Goal: Task Accomplishment & Management: Manage account settings

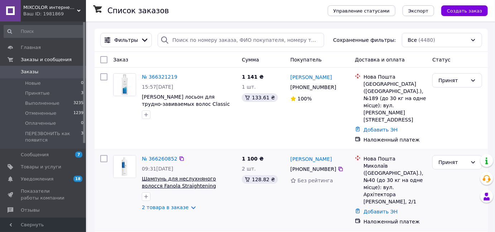
click at [203, 176] on span "Шампунь для неслухняного волосся Fanola Straightening Shampoo з олією бавовни, …" at bounding box center [181, 186] width 78 height 20
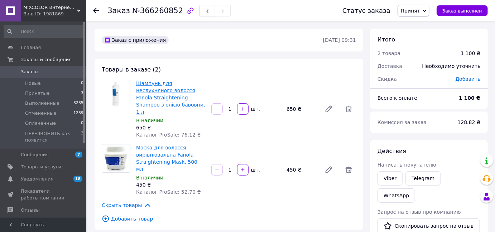
click at [159, 92] on link "Шампунь для неслухняного волосся Fanola Straightening Shampoo з олією бавовни, …" at bounding box center [170, 98] width 69 height 34
click at [24, 169] on span "Товары и услуги" at bounding box center [41, 167] width 40 height 6
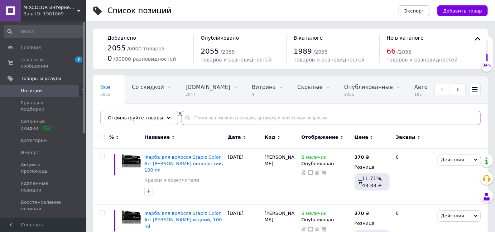
click at [221, 113] on input "text" at bounding box center [330, 118] width 299 height 14
paste input "Fanola"
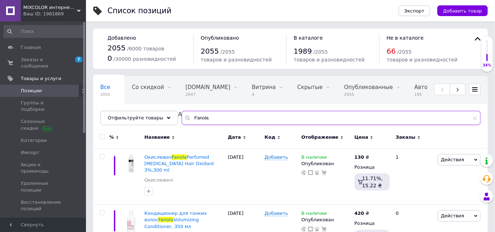
type input "Fanola"
click at [363, 137] on span "Цена" at bounding box center [361, 137] width 14 height 6
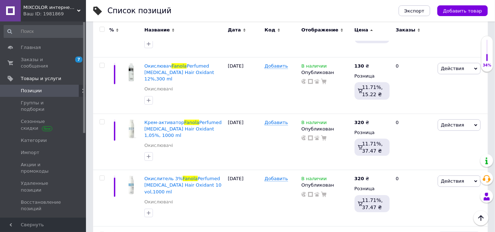
scroll to position [244, 0]
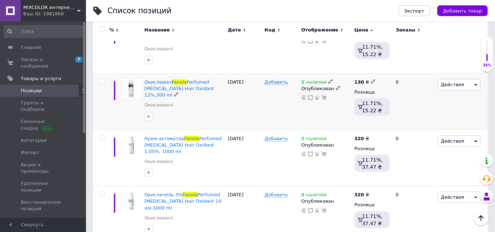
click at [328, 82] on icon at bounding box center [330, 81] width 4 height 4
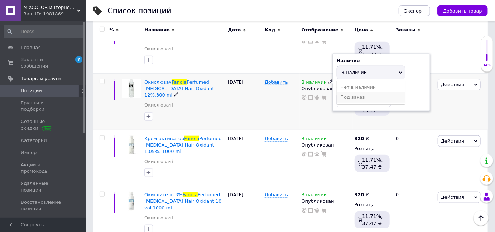
click at [346, 95] on li "Под заказ" at bounding box center [371, 97] width 68 height 10
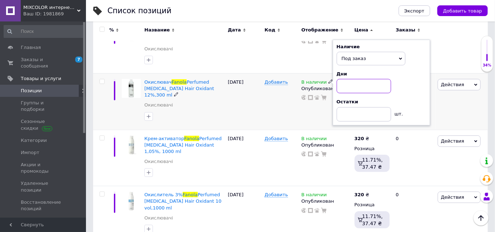
click at [345, 84] on input at bounding box center [363, 86] width 54 height 14
type input "5"
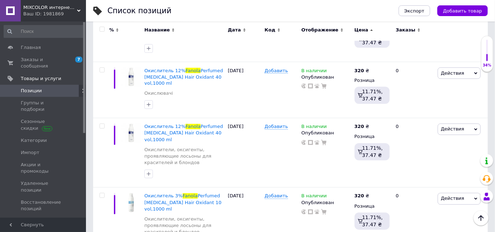
scroll to position [546, 0]
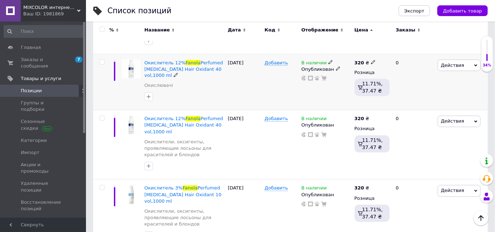
click at [328, 62] on use at bounding box center [330, 62] width 4 height 4
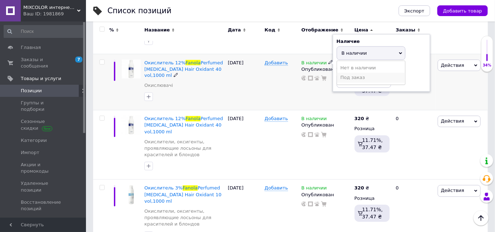
click at [351, 81] on li "Под заказ" at bounding box center [371, 78] width 68 height 10
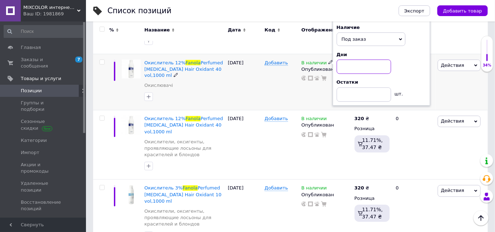
click at [349, 66] on input at bounding box center [363, 67] width 54 height 14
type input "5"
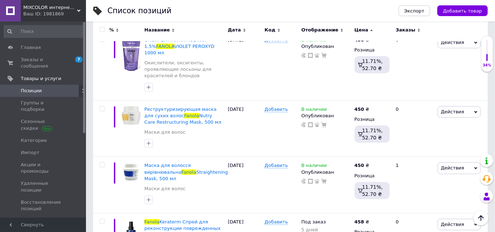
scroll to position [2373, 0]
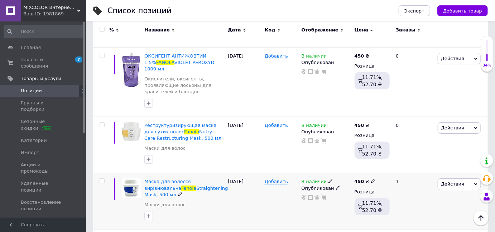
click at [476, 183] on icon at bounding box center [475, 184] width 3 height 3
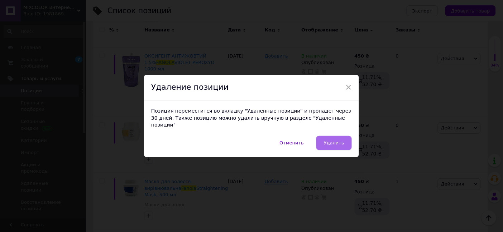
click at [329, 141] on span "Удалить" at bounding box center [334, 142] width 20 height 5
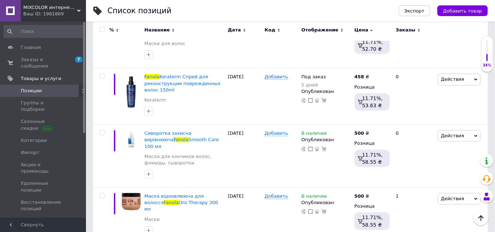
scroll to position [2453, 0]
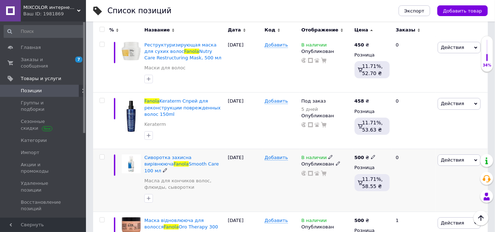
click at [473, 155] on span "Действия" at bounding box center [458, 160] width 43 height 11
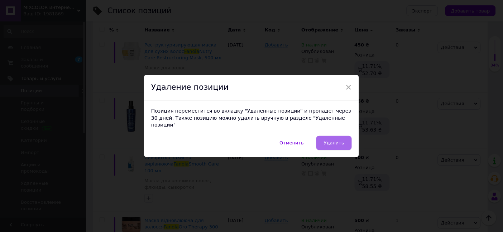
click at [338, 141] on span "Удалить" at bounding box center [334, 142] width 20 height 5
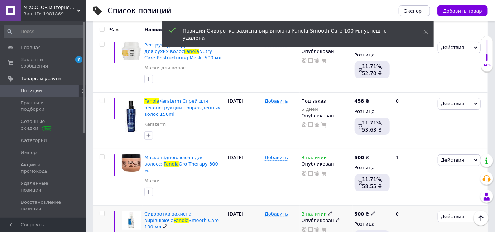
click at [473, 211] on span "Действия" at bounding box center [458, 216] width 43 height 11
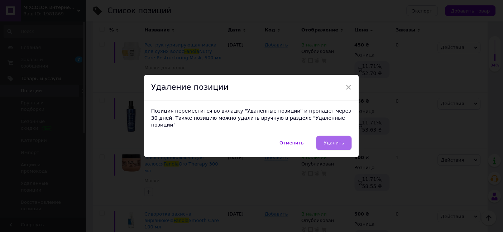
click at [336, 141] on span "Удалить" at bounding box center [334, 142] width 20 height 5
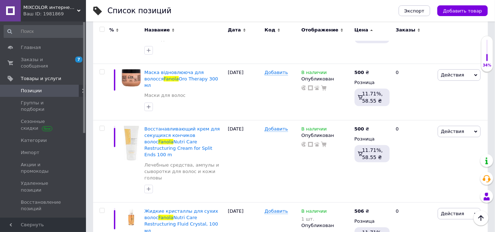
scroll to position [2682, 0]
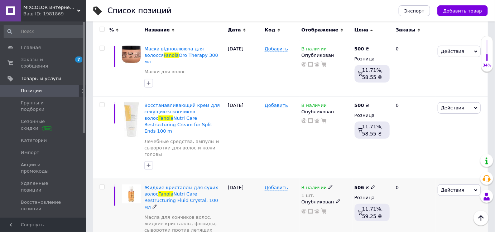
click at [476, 189] on icon at bounding box center [475, 190] width 3 height 3
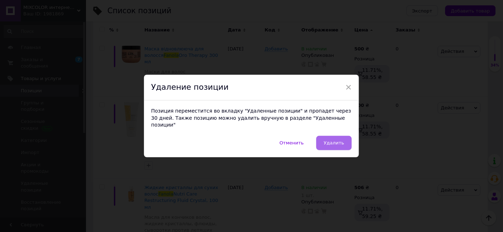
click at [333, 140] on span "Удалить" at bounding box center [334, 142] width 20 height 5
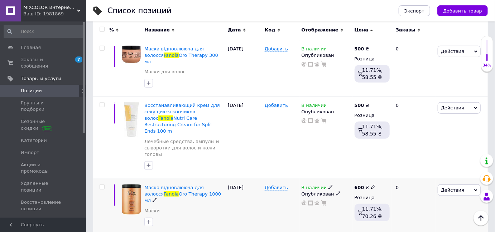
click at [328, 185] on use at bounding box center [330, 187] width 4 height 4
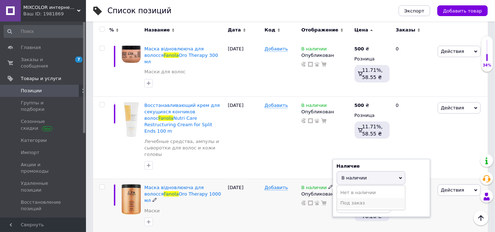
click at [351, 198] on li "Под заказ" at bounding box center [371, 203] width 68 height 10
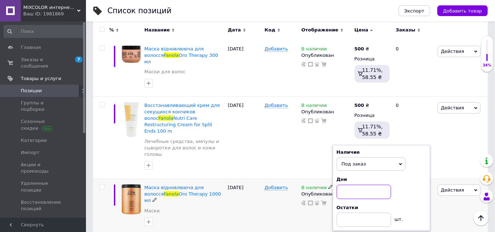
click at [350, 185] on input at bounding box center [363, 192] width 54 height 14
type input "5"
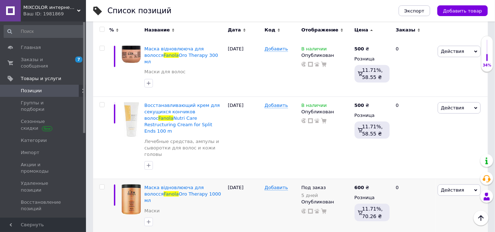
type input "5"
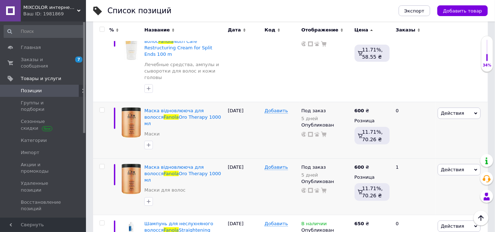
scroll to position [2767, 0]
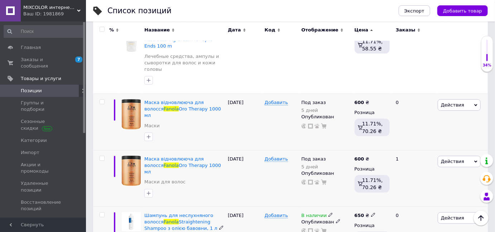
click at [465, 213] on span "Действия" at bounding box center [458, 218] width 43 height 11
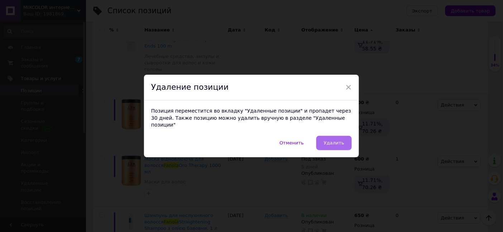
click at [340, 140] on span "Удалить" at bounding box center [334, 142] width 20 height 5
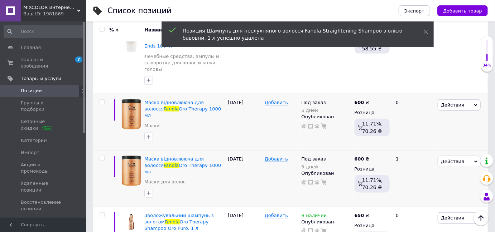
scroll to position [2957, 0]
click at [0, 0] on li "Удалить" at bounding box center [0, 0] width 0 height 0
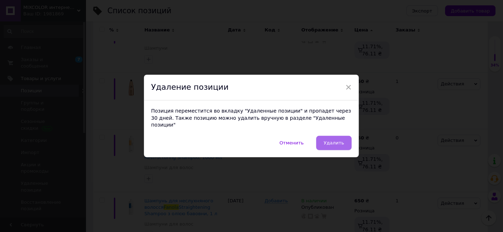
click at [348, 141] on button "Удалить" at bounding box center [333, 143] width 35 height 14
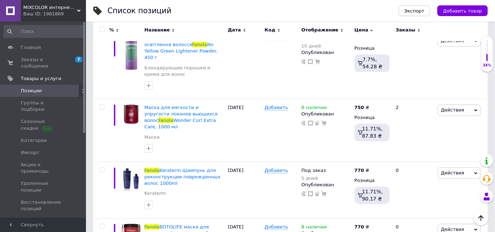
scroll to position [3410, 0]
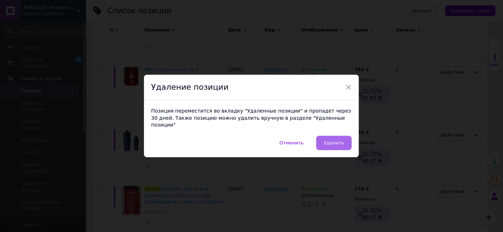
click at [338, 140] on span "Удалить" at bounding box center [334, 142] width 20 height 5
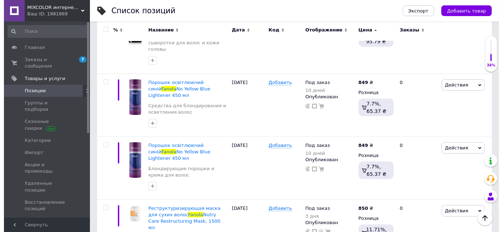
scroll to position [3896, 0]
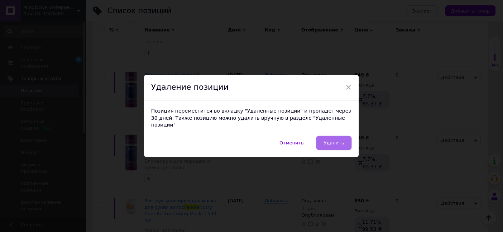
click at [343, 140] on button "Удалить" at bounding box center [333, 143] width 35 height 14
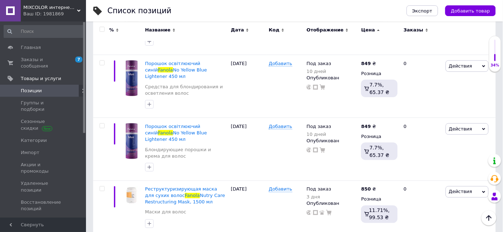
scroll to position [3878, 0]
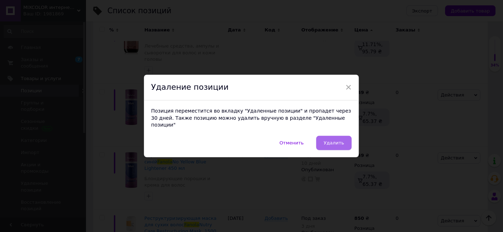
click at [339, 140] on span "Удалить" at bounding box center [334, 142] width 20 height 5
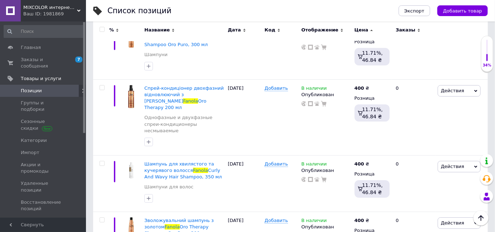
scroll to position [1051, 0]
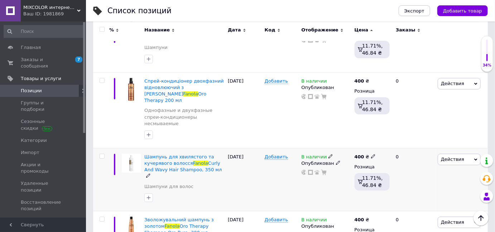
click at [465, 154] on span "Действия" at bounding box center [458, 159] width 43 height 11
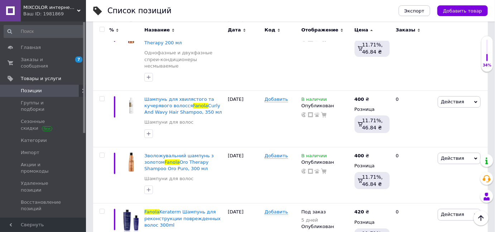
scroll to position [1116, 0]
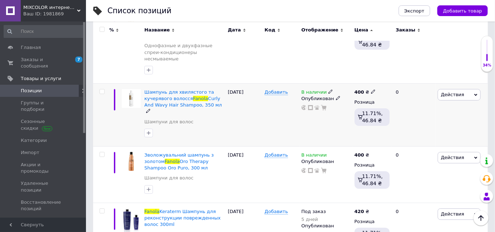
click at [459, 92] on span "Действия" at bounding box center [452, 94] width 23 height 5
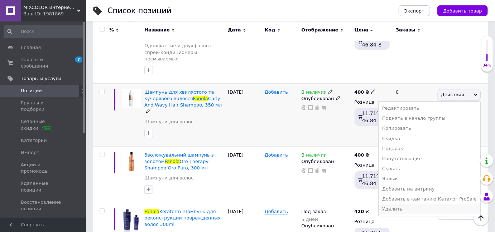
click at [392, 204] on li "Удалить" at bounding box center [429, 209] width 102 height 10
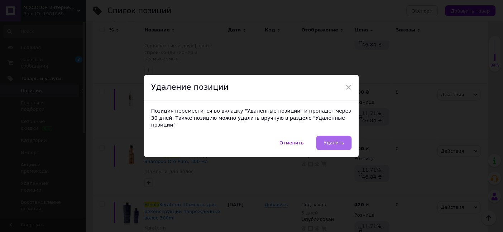
click at [340, 140] on span "Удалить" at bounding box center [334, 142] width 20 height 5
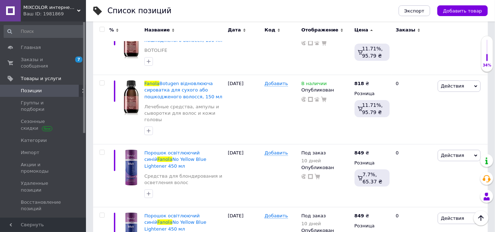
scroll to position [3796, 0]
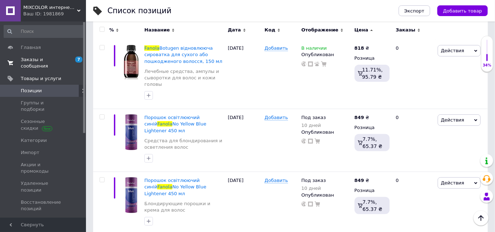
click at [64, 58] on span "Заказы и сообщения" at bounding box center [43, 63] width 45 height 13
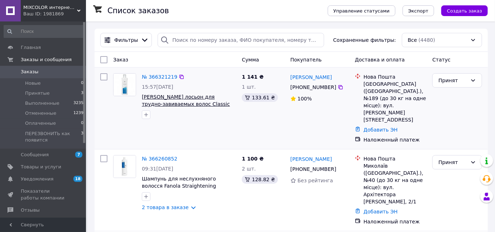
click at [197, 101] on span "[PERSON_NAME] лосьон для трудно-завиваемых волос Classic Perm-Lotion 0 (1000ml)" at bounding box center [186, 104] width 88 height 20
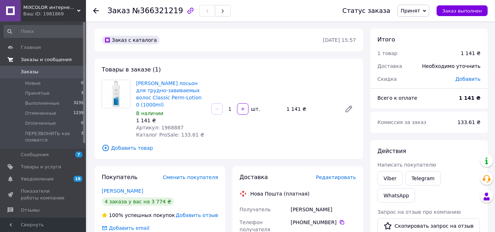
click at [44, 60] on span "Заказы и сообщения" at bounding box center [46, 60] width 51 height 6
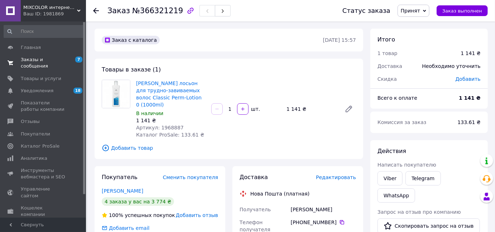
click at [44, 59] on span "Заказы и сообщения" at bounding box center [43, 63] width 45 height 13
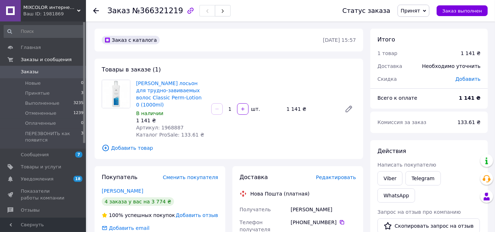
click at [95, 8] on icon at bounding box center [96, 11] width 6 height 6
